Goal: Information Seeking & Learning: Find specific fact

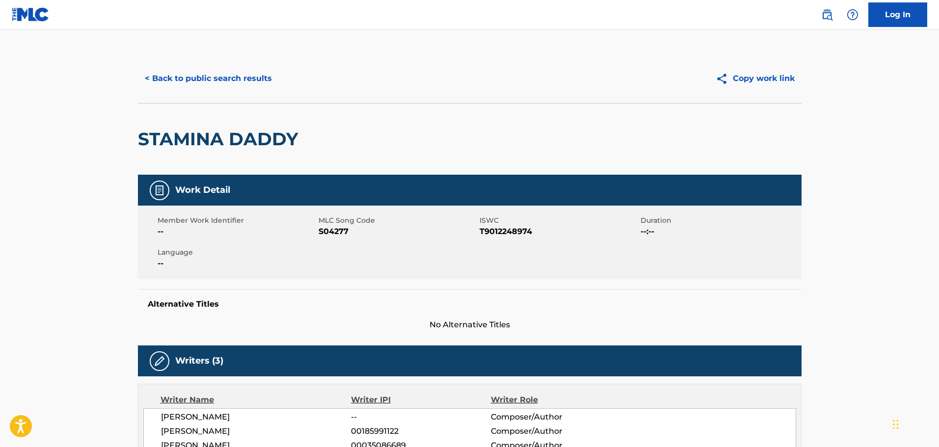
click at [226, 76] on button "< Back to public search results" at bounding box center [208, 78] width 141 height 25
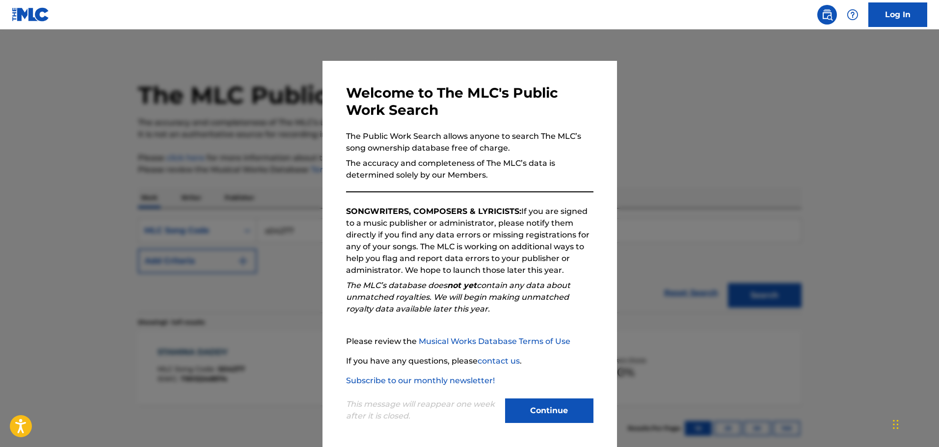
scroll to position [31, 0]
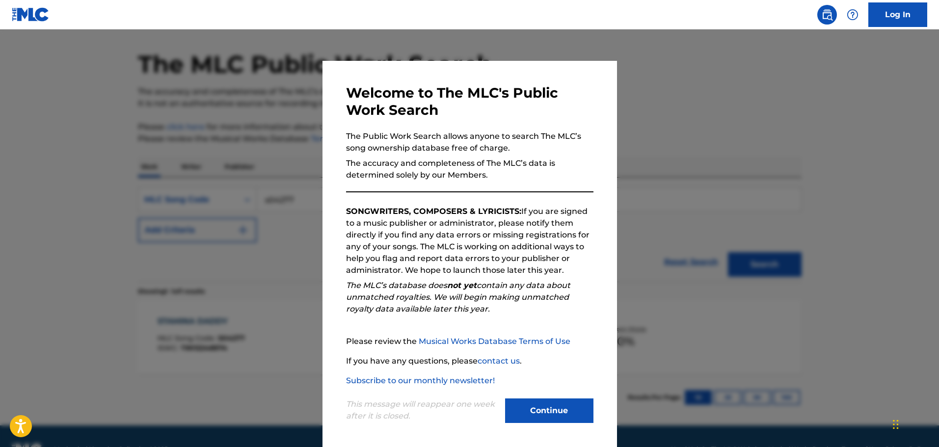
click at [540, 412] on button "Continue" at bounding box center [549, 410] width 88 height 25
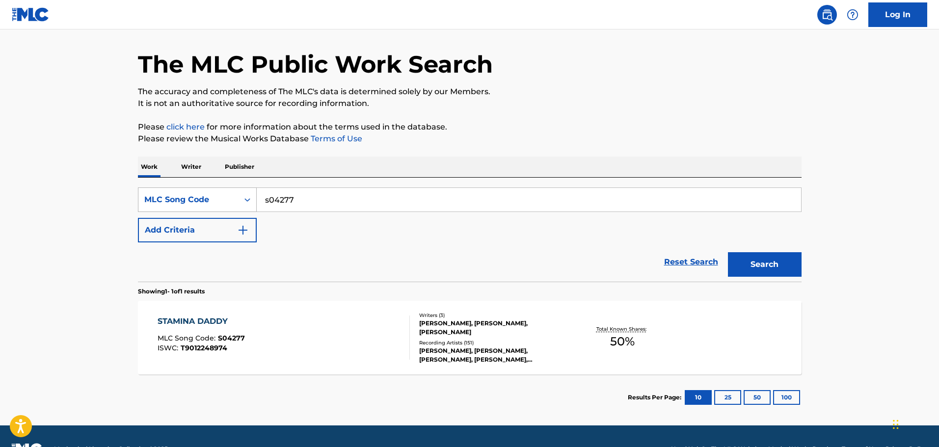
drag, startPoint x: 305, startPoint y: 203, endPoint x: 371, endPoint y: 213, distance: 67.0
click at [200, 202] on div "SearchWithCriteria4e1b52f8-f5fd-4a8b-a748-0046738ddf52 MLC Song Code s04277" at bounding box center [469, 199] width 663 height 25
paste input "K02981"
type input "K02981"
click at [767, 265] on button "Search" at bounding box center [765, 264] width 74 height 25
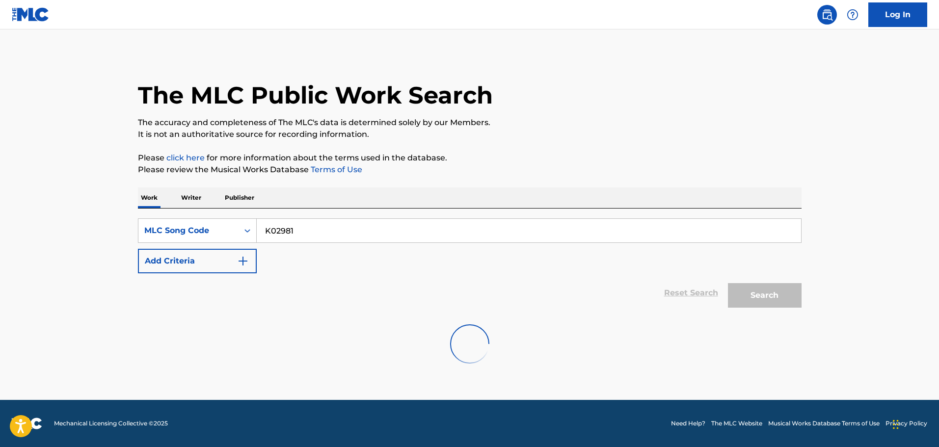
scroll to position [0, 0]
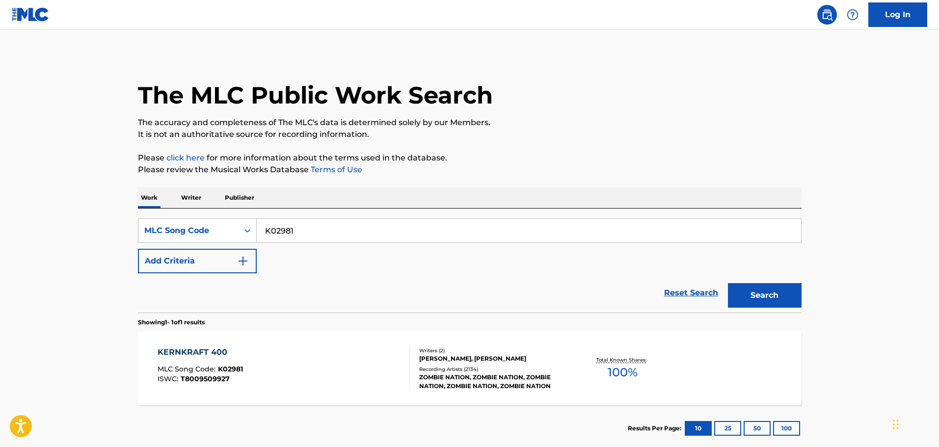
click at [327, 376] on div "KERNKRAFT 400 MLC Song Code : K02981 ISWC : T8009509927" at bounding box center [283, 368] width 252 height 44
